Goal: Browse casually

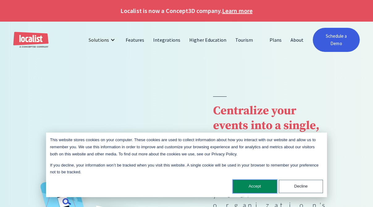
click at [254, 190] on button "Accept" at bounding box center [255, 186] width 44 height 13
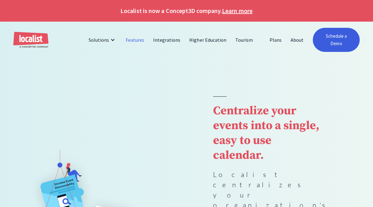
click at [139, 39] on link "Features" at bounding box center [134, 39] width 27 height 15
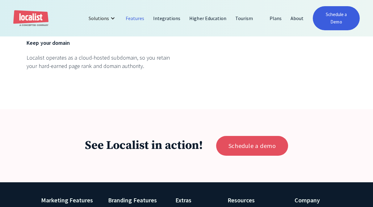
scroll to position [2109, 0]
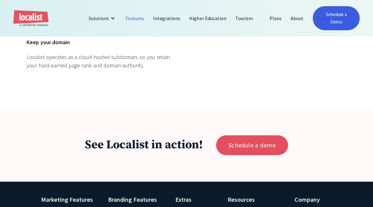
click at [25, 11] on img "home" at bounding box center [30, 18] width 35 height 16
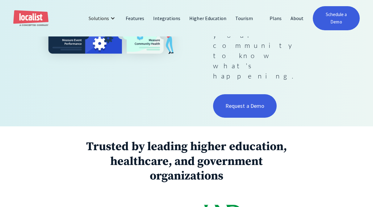
scroll to position [238, 0]
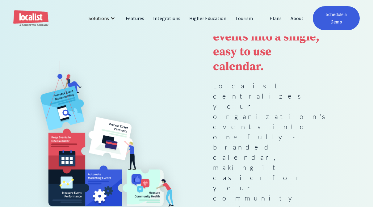
scroll to position [54, 0]
